Goal: Check status

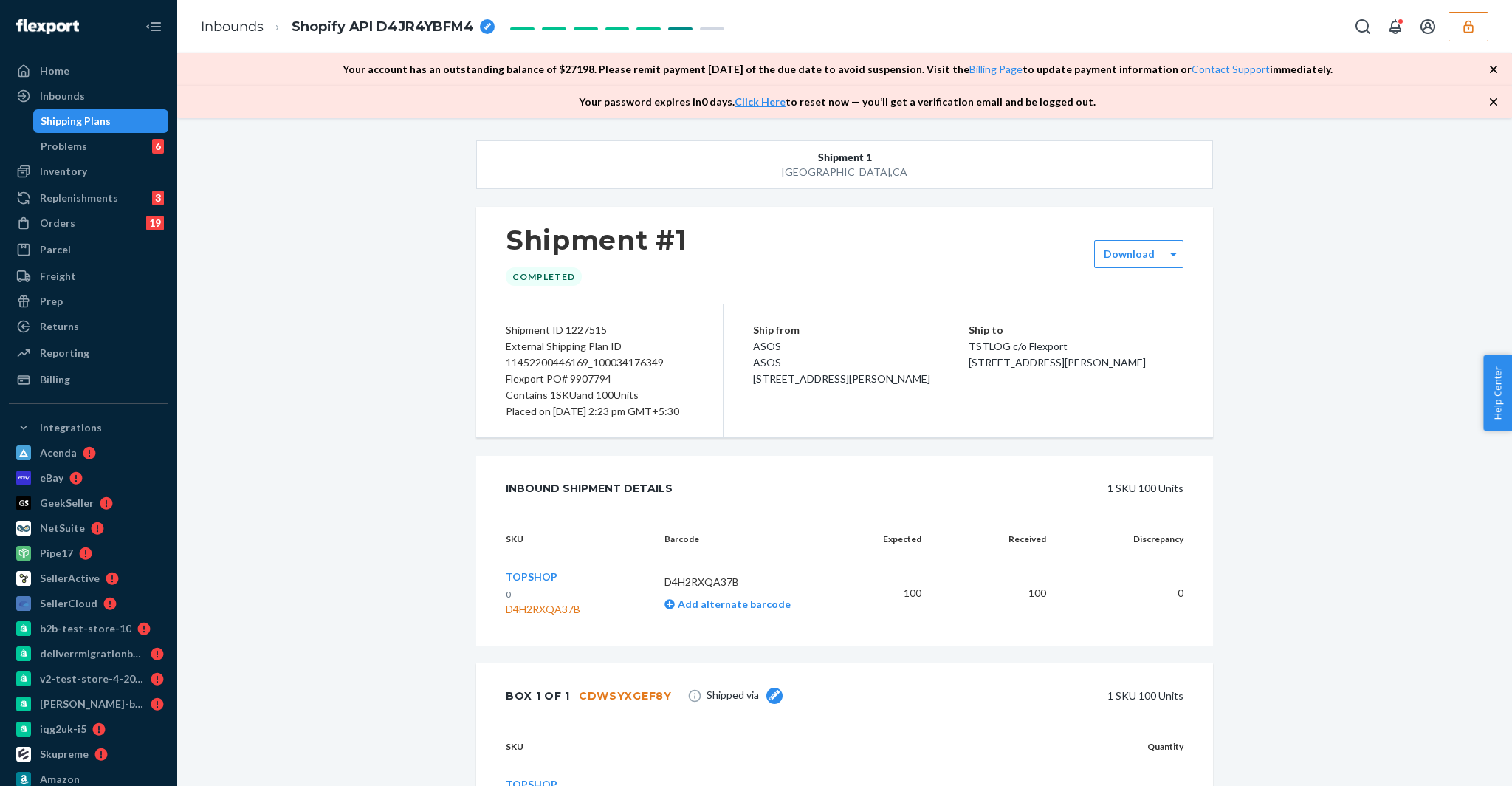
click at [435, 314] on div "Shipment 1 San Francisco , CA Shipment #1 Completed Download Shipment ID 122751…" at bounding box center [844, 520] width 1312 height 758
click at [83, 122] on div "Shipping Plans" at bounding box center [75, 121] width 70 height 15
